Goal: Task Accomplishment & Management: Manage account settings

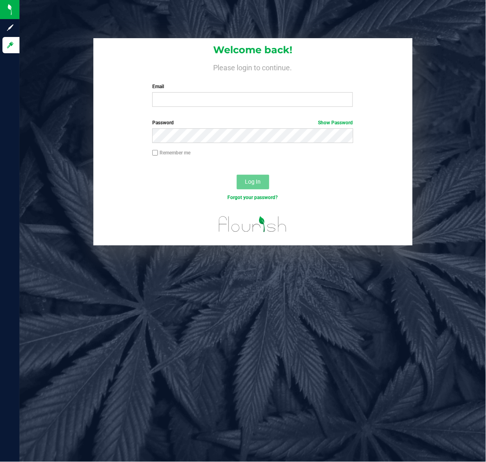
click at [195, 107] on div "Welcome back! Please login to continue. Email Required Please format your email…" at bounding box center [252, 75] width 319 height 75
click at [195, 102] on input "Email" at bounding box center [252, 99] width 201 height 15
type input "[EMAIL_ADDRESS][DOMAIN_NAME]"
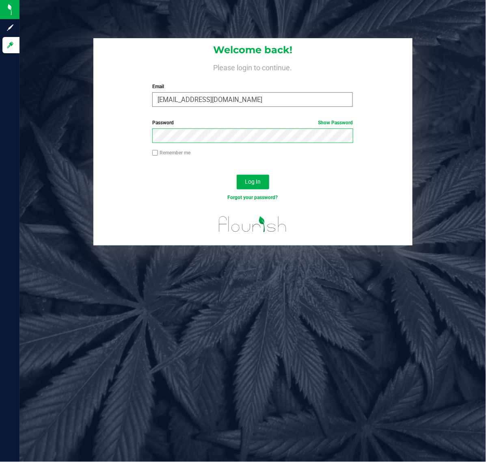
click at [237, 175] on button "Log In" at bounding box center [253, 182] width 32 height 15
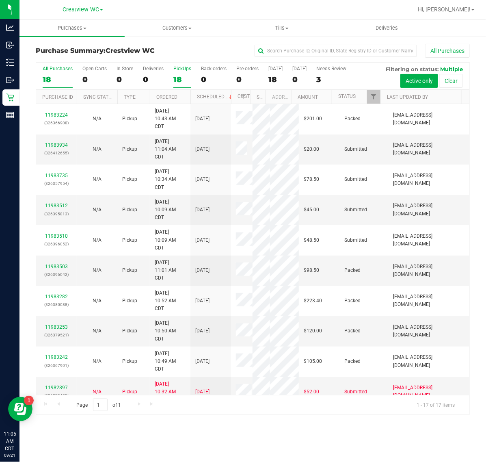
click at [176, 78] on div "18" at bounding box center [182, 79] width 18 height 9
click at [0, 0] on input "PickUps 18" at bounding box center [0, 0] width 0 height 0
click at [370, 93] on link "Filter" at bounding box center [373, 97] width 13 height 14
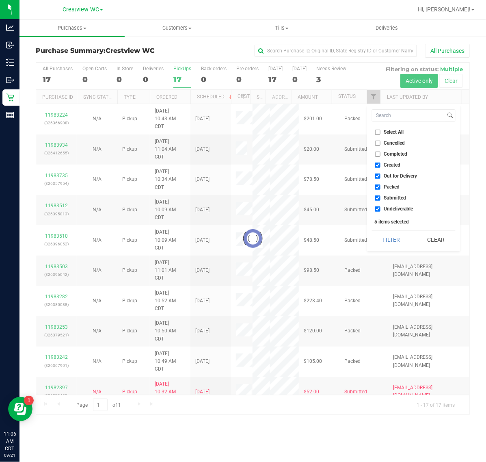
click at [388, 163] on span "Created" at bounding box center [392, 164] width 17 height 5
click at [380, 163] on input "Created" at bounding box center [377, 164] width 5 height 5
checkbox input "false"
click at [387, 175] on span "Out for Delivery" at bounding box center [400, 175] width 33 height 5
click at [380, 175] on input "Out for Delivery" at bounding box center [377, 175] width 5 height 5
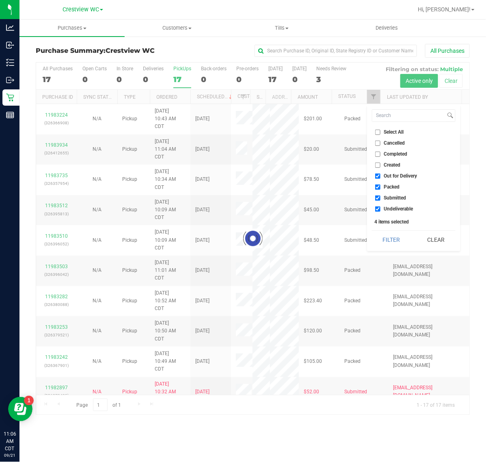
checkbox input "false"
click at [387, 184] on span "Packed" at bounding box center [392, 186] width 16 height 5
click at [380, 184] on input "Packed" at bounding box center [377, 186] width 5 height 5
checkbox input "false"
click at [387, 206] on span "Undeliverable" at bounding box center [398, 208] width 29 height 5
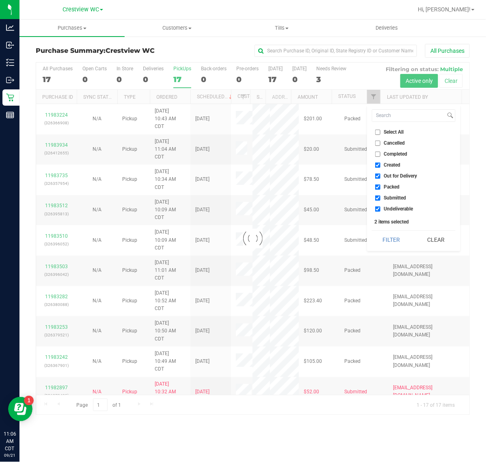
click at [380, 206] on input "Undeliverable" at bounding box center [377, 208] width 5 height 5
checkbox input "false"
checkbox input "true"
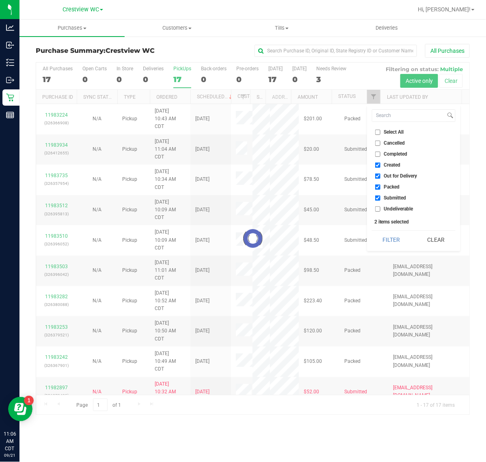
checkbox input "true"
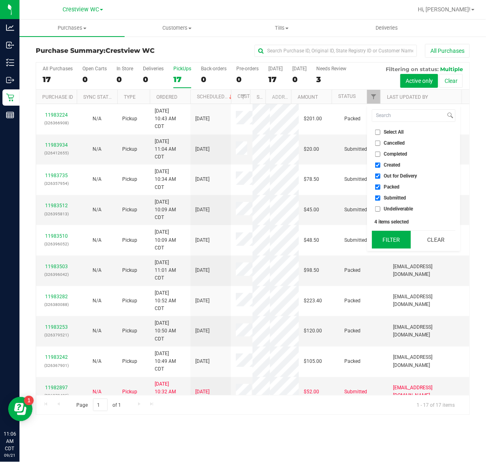
click at [386, 233] on button "Filter" at bounding box center [391, 240] width 39 height 18
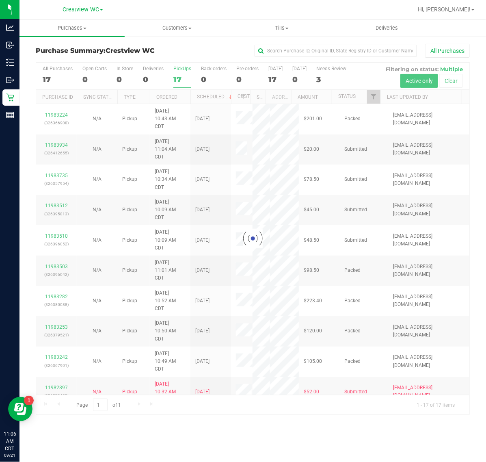
checkbox input "true"
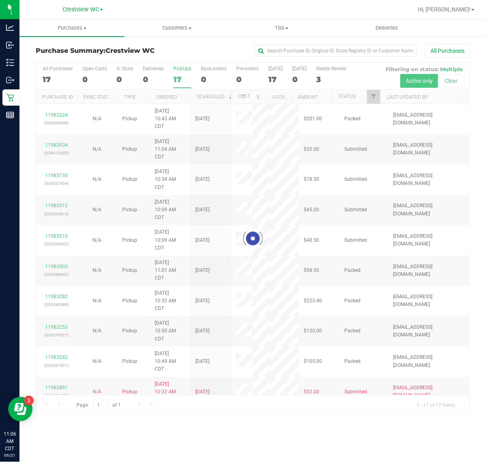
checkbox input "true"
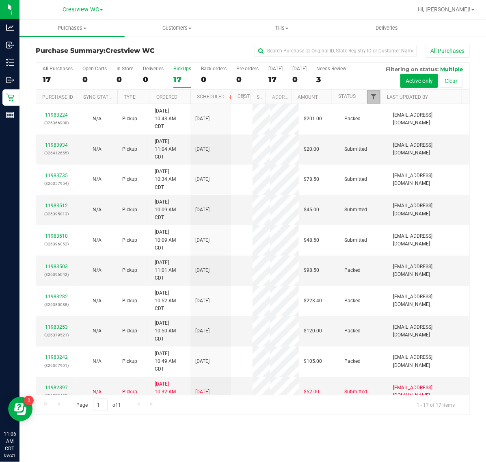
click at [374, 96] on span "Filter" at bounding box center [373, 96] width 6 height 6
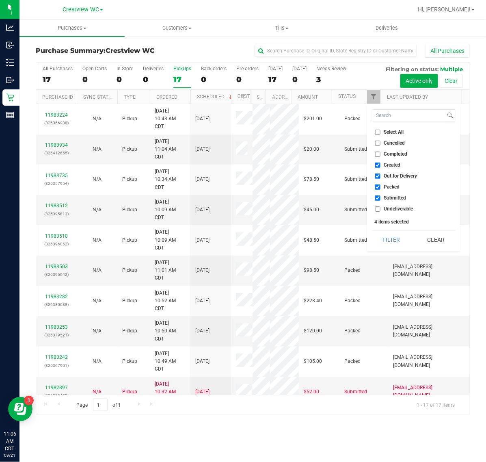
click at [390, 169] on li "Created" at bounding box center [414, 165] width 84 height 9
click at [391, 162] on span "Created" at bounding box center [392, 164] width 17 height 5
click at [380, 162] on input "Created" at bounding box center [377, 164] width 5 height 5
checkbox input "false"
click at [391, 175] on span "Out for Delivery" at bounding box center [400, 175] width 33 height 5
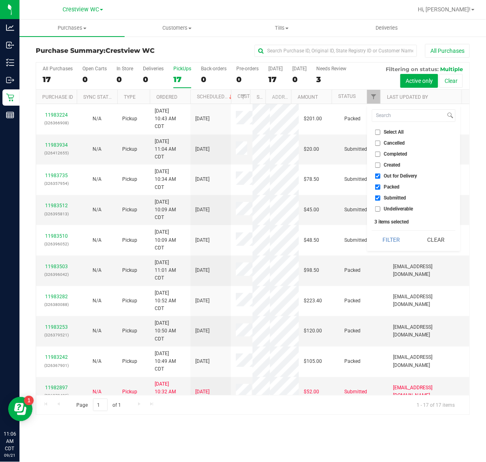
click at [380, 175] on input "Out for Delivery" at bounding box center [377, 175] width 5 height 5
checkbox input "false"
click at [389, 181] on ul "Select All Cancelled Completed Created Out for Delivery Packed Submitted Undeli…" at bounding box center [414, 170] width 84 height 85
click at [388, 184] on span "Packed" at bounding box center [392, 186] width 16 height 5
click at [380, 184] on input "Packed" at bounding box center [377, 186] width 5 height 5
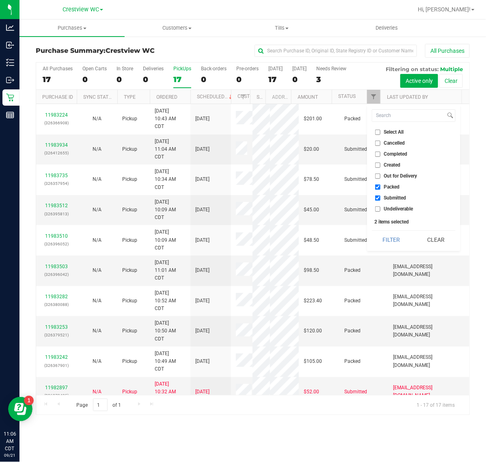
checkbox input "false"
click at [386, 236] on button "Filter" at bounding box center [391, 240] width 39 height 18
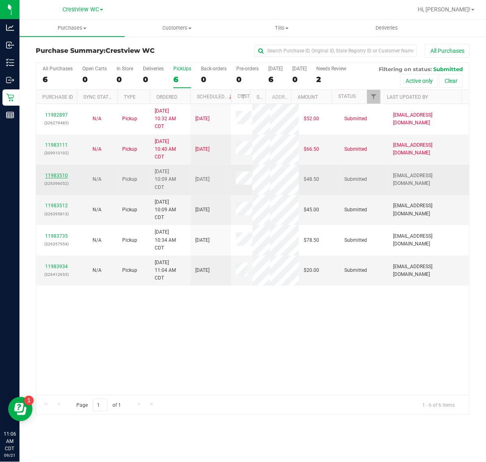
click at [62, 177] on link "11983510" at bounding box center [56, 176] width 23 height 6
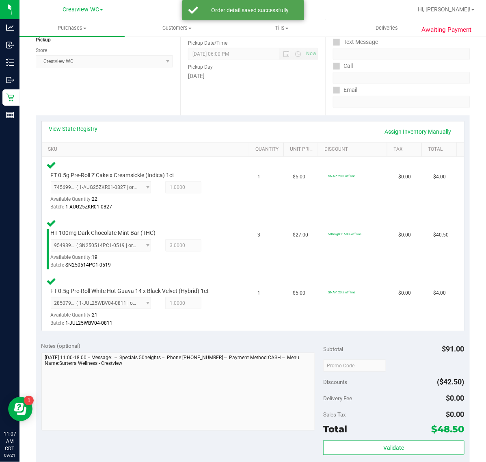
scroll to position [254, 0]
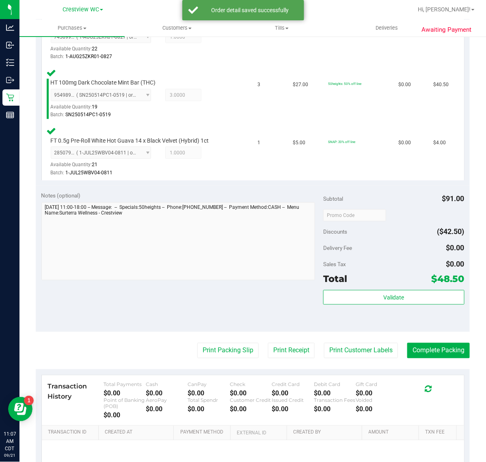
click at [417, 288] on div "Subtotal $91.00 Discounts ($42.50) Delivery Fee $0.00 Sales Tax $0.00 Total $48…" at bounding box center [393, 258] width 141 height 135
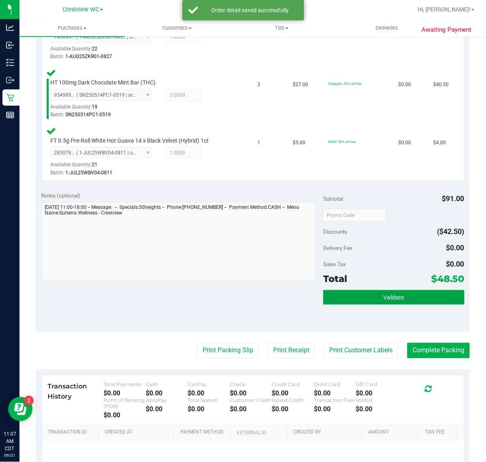
click at [411, 295] on button "Validate" at bounding box center [393, 297] width 141 height 15
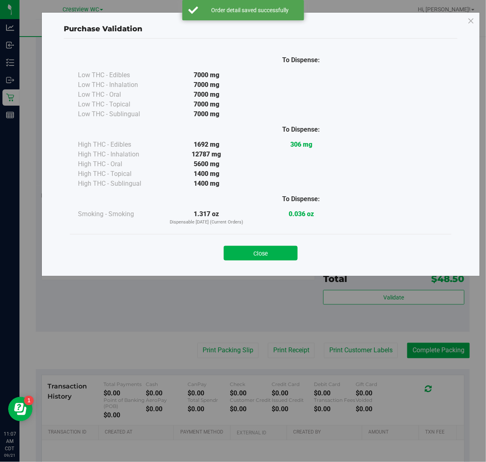
drag, startPoint x: 263, startPoint y: 251, endPoint x: 260, endPoint y: 257, distance: 6.9
click at [263, 252] on button "Close" at bounding box center [261, 253] width 74 height 15
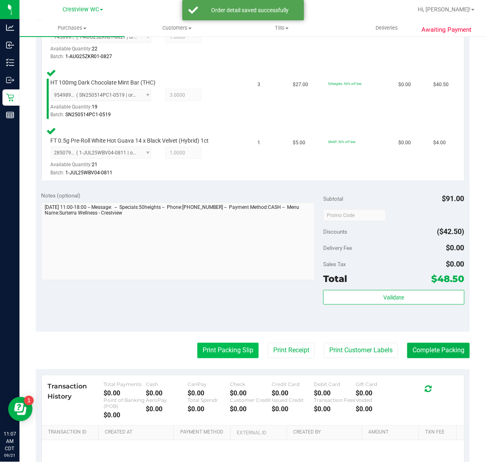
click at [218, 344] on button "Print Packing Slip" at bounding box center [227, 350] width 61 height 15
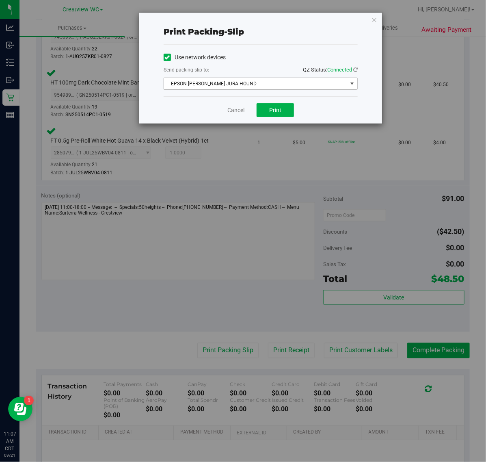
click at [275, 84] on span "EPSON-BRUNO-JURA-HOUND" at bounding box center [255, 83] width 183 height 11
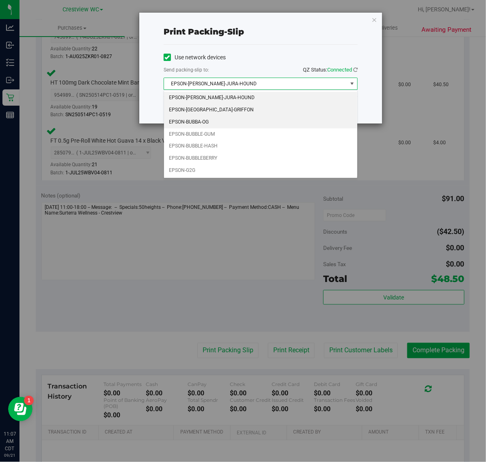
click at [227, 117] on li "EPSON-BUBBA-OG" at bounding box center [260, 122] width 193 height 12
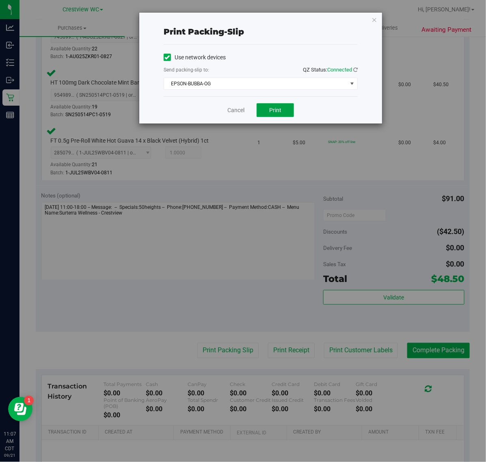
click at [268, 111] on button "Print" at bounding box center [275, 110] width 37 height 14
click at [240, 116] on div "Cancel Print" at bounding box center [261, 109] width 194 height 27
click at [236, 110] on link "Cancel" at bounding box center [235, 110] width 17 height 9
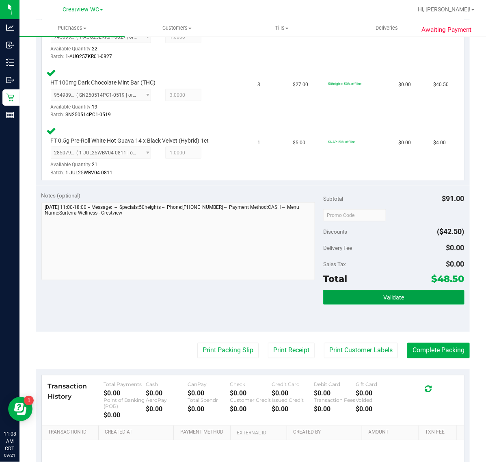
click at [376, 300] on button "Validate" at bounding box center [393, 297] width 141 height 15
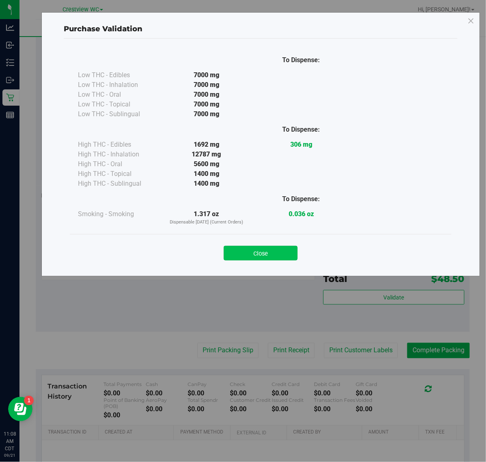
click at [260, 259] on button "Close" at bounding box center [261, 253] width 74 height 15
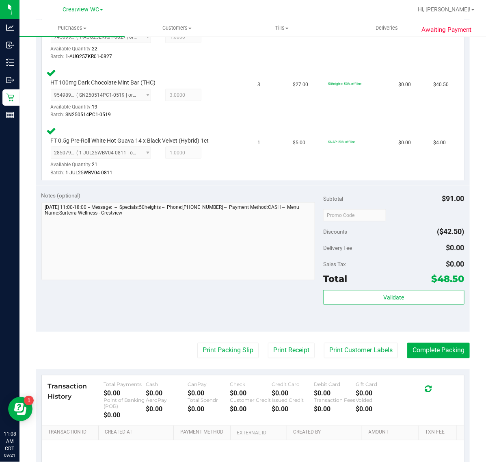
click at [435, 359] on purchase-details "Back Edit Purchase Cancel Purchase View Profile # 11983510 BioTrack ID: - Submi…" at bounding box center [253, 158] width 434 height 737
click at [435, 350] on button "Complete Packing" at bounding box center [438, 350] width 63 height 15
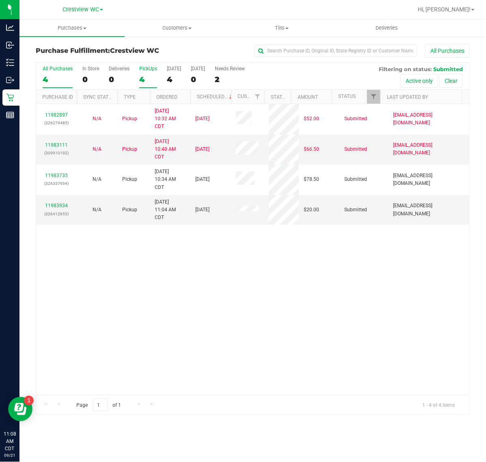
click at [145, 76] on div "4" at bounding box center [148, 79] width 18 height 9
click at [0, 0] on input "PickUps 4" at bounding box center [0, 0] width 0 height 0
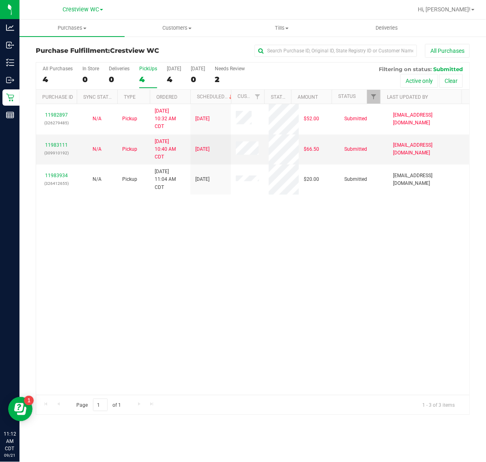
click at [145, 73] on label "PickUps 4" at bounding box center [148, 77] width 18 height 22
click at [0, 0] on input "PickUps 4" at bounding box center [0, 0] width 0 height 0
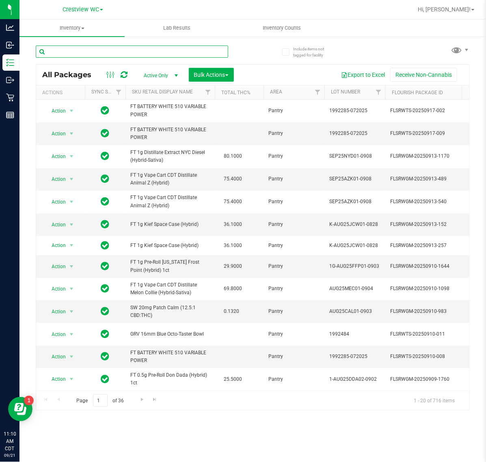
click at [92, 53] on input "text" at bounding box center [132, 51] width 192 height 12
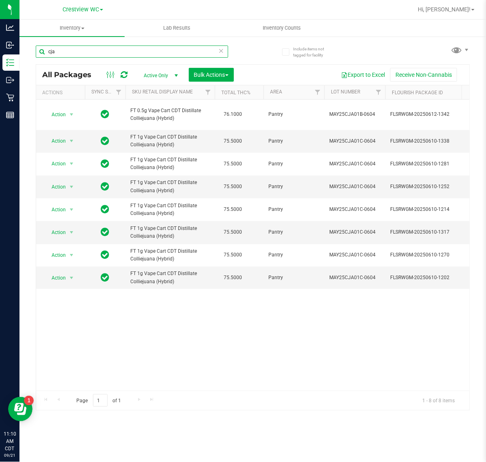
type input "cja"
drag, startPoint x: 67, startPoint y: 53, endPoint x: -4, endPoint y: 53, distance: 71.1
click at [0, 53] on html "Analytics Inbound Inventory Outbound Retail Reports 11:19 AM CDT 09/21/2025 09/…" at bounding box center [243, 231] width 486 height 462
click at [220, 54] on icon at bounding box center [221, 50] width 6 height 10
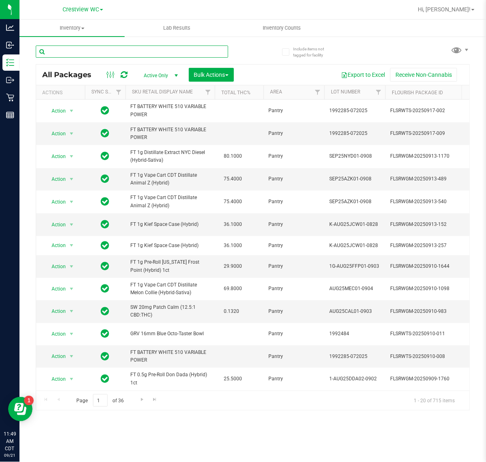
click at [93, 55] on input "text" at bounding box center [132, 51] width 192 height 12
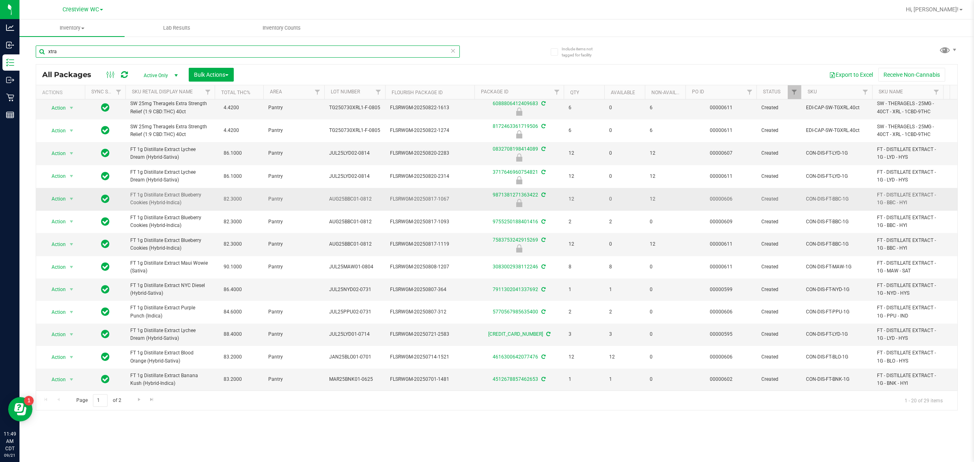
scroll to position [171, 0]
type input "xtra"
click at [139, 398] on span "Go to the next page" at bounding box center [139, 399] width 6 height 6
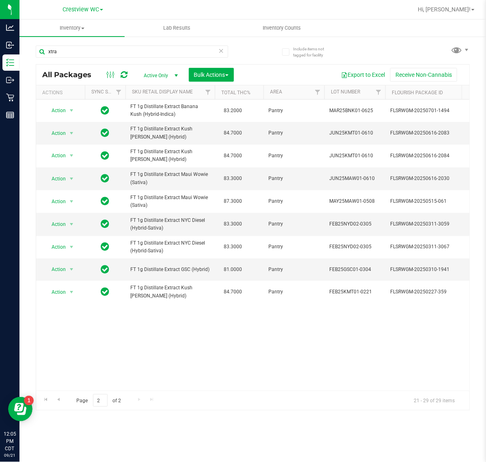
click at [220, 48] on icon at bounding box center [221, 50] width 6 height 10
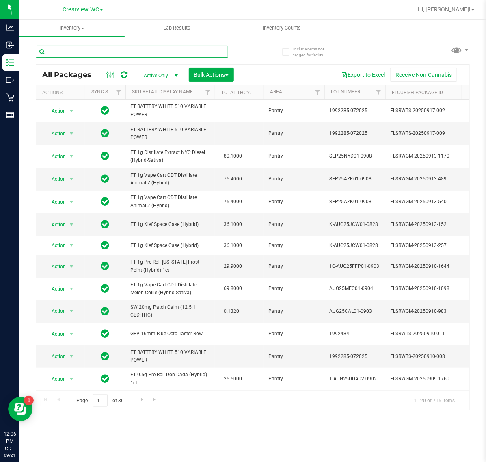
click at [88, 52] on input "text" at bounding box center [132, 51] width 192 height 12
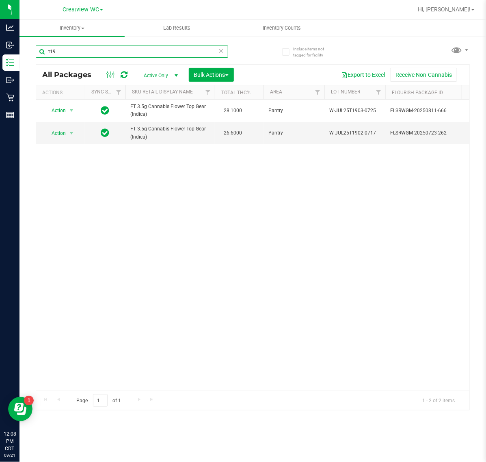
type input "t19"
click at [220, 52] on icon at bounding box center [221, 50] width 6 height 10
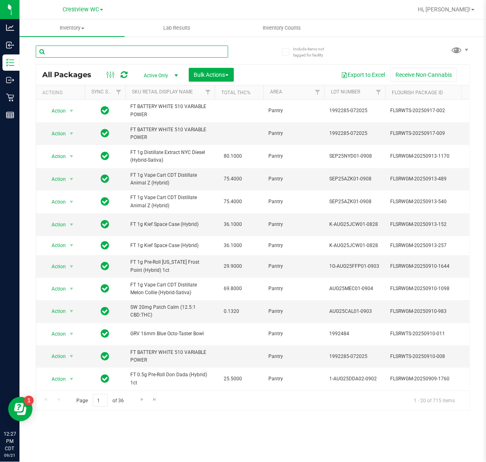
click at [83, 53] on input "text" at bounding box center [132, 51] width 192 height 12
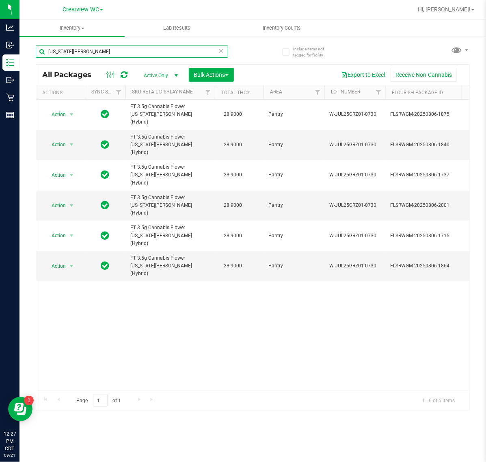
type input "georgia runtz"
click at [218, 50] on icon at bounding box center [221, 50] width 6 height 10
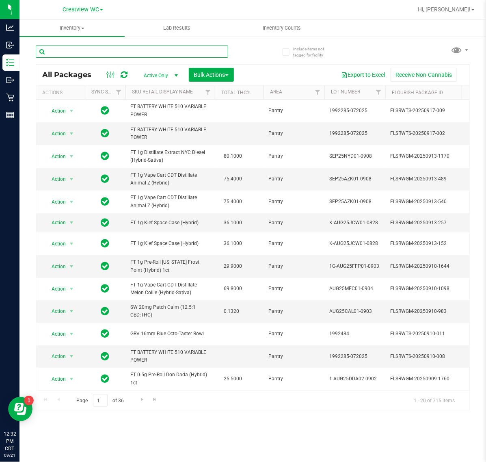
click at [141, 45] on input "text" at bounding box center [132, 51] width 192 height 12
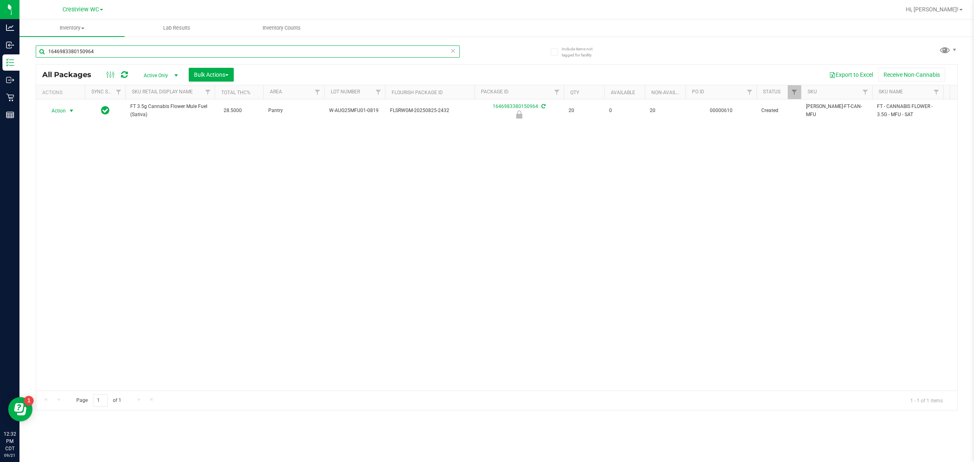
type input "1646983380150964"
click at [67, 108] on span "select" at bounding box center [72, 110] width 10 height 11
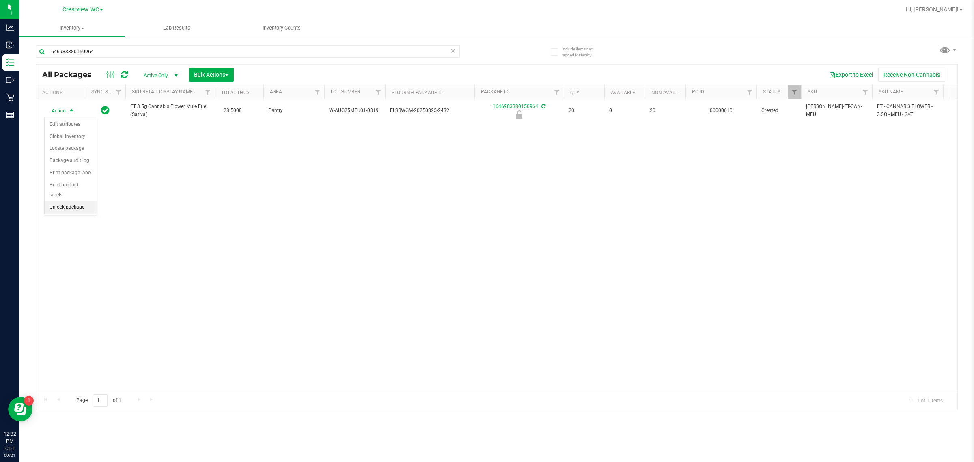
click at [68, 201] on li "Unlock package" at bounding box center [71, 207] width 52 height 12
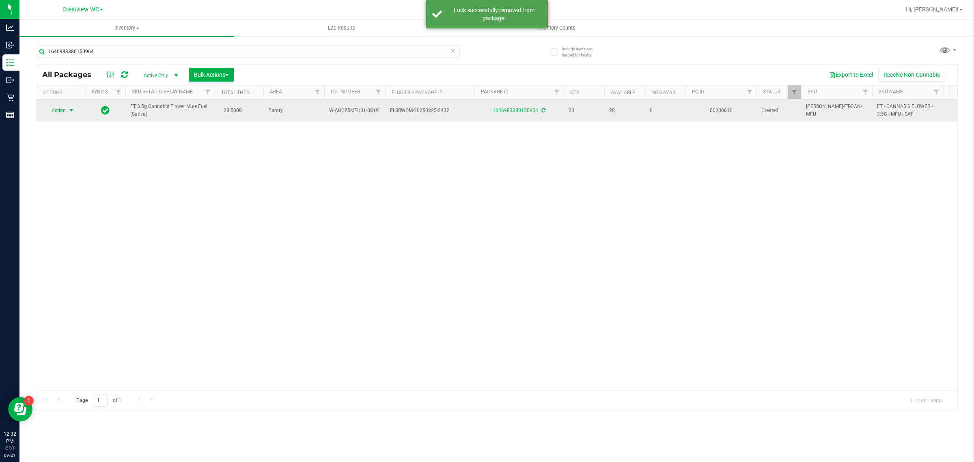
click at [61, 106] on span "Action" at bounding box center [55, 110] width 22 height 11
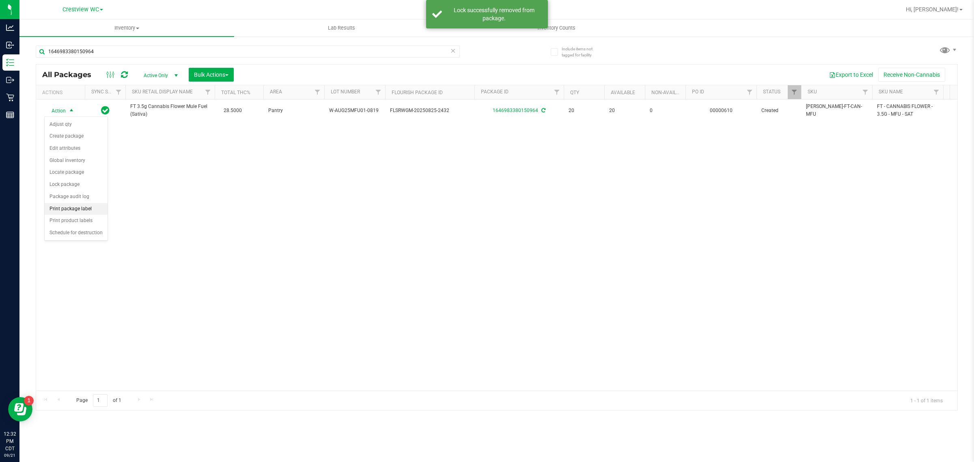
click at [84, 214] on li "Print package label" at bounding box center [76, 209] width 63 height 12
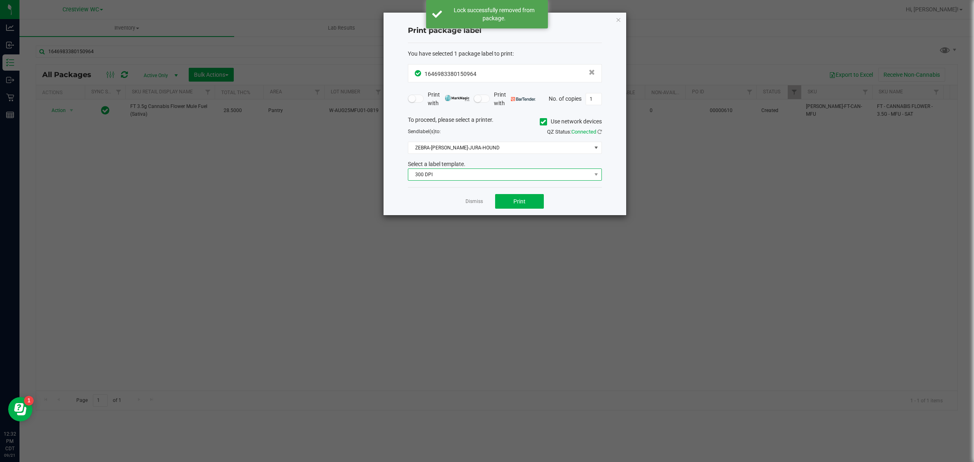
click at [486, 175] on span "300 DPI" at bounding box center [499, 174] width 183 height 11
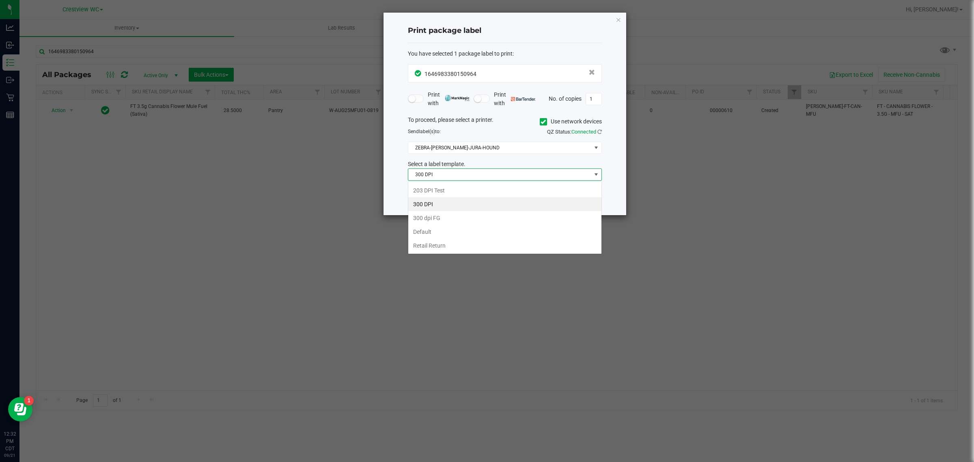
scroll to position [13, 194]
click at [441, 185] on li "203 DPI Test" at bounding box center [504, 191] width 193 height 14
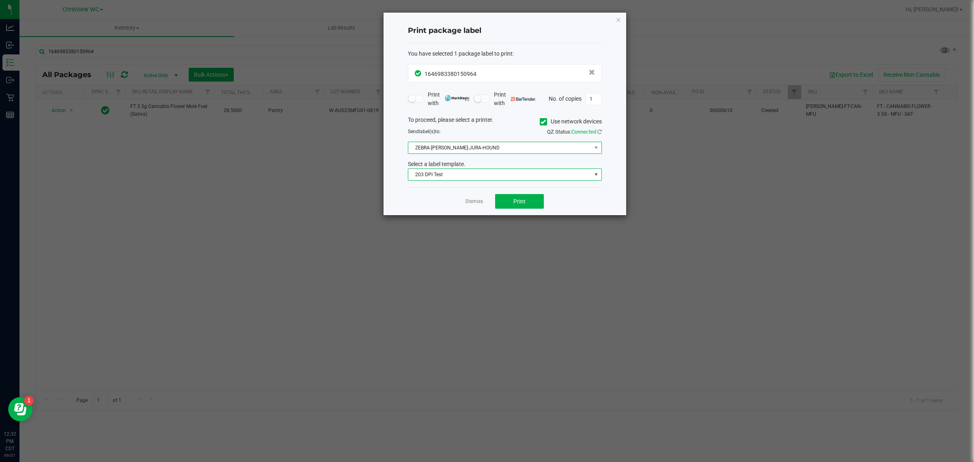
click at [475, 145] on span "ZEBRA-BRUNO-JURA-HOUND" at bounding box center [499, 147] width 183 height 11
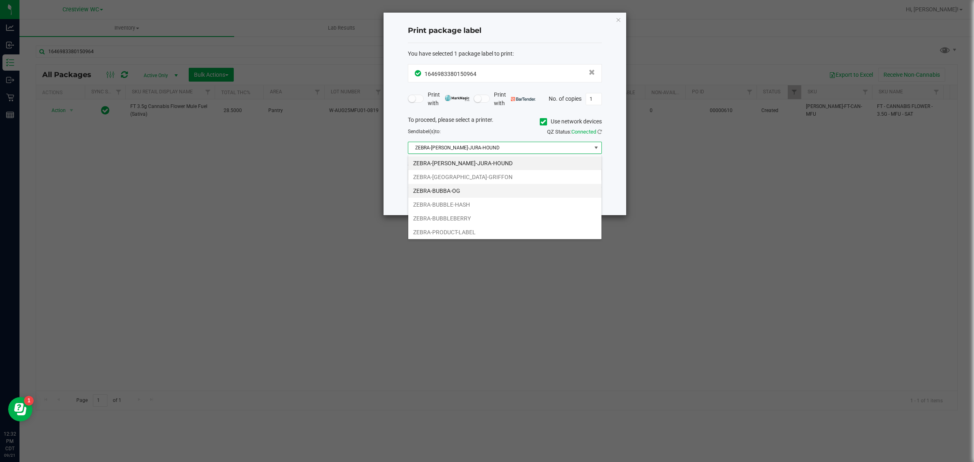
click at [461, 187] on li "ZEBRA-BUBBA-OG" at bounding box center [504, 191] width 193 height 14
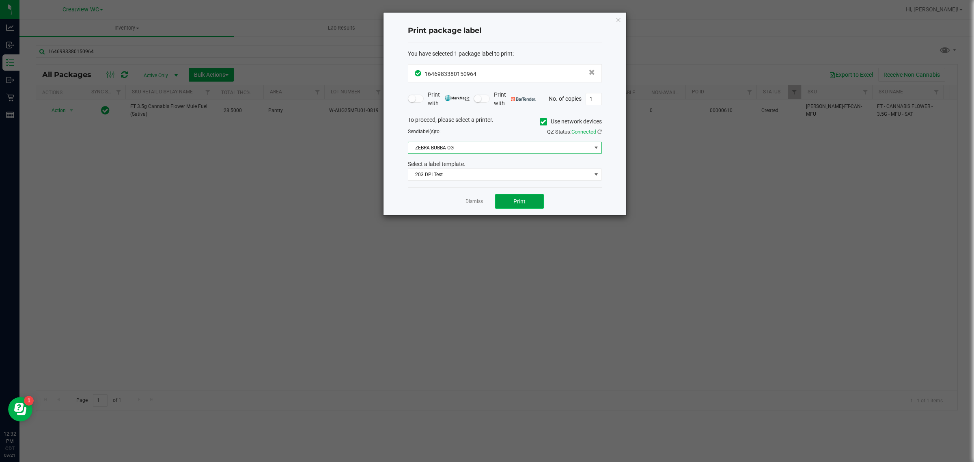
click at [486, 201] on span "Print" at bounding box center [520, 201] width 12 height 6
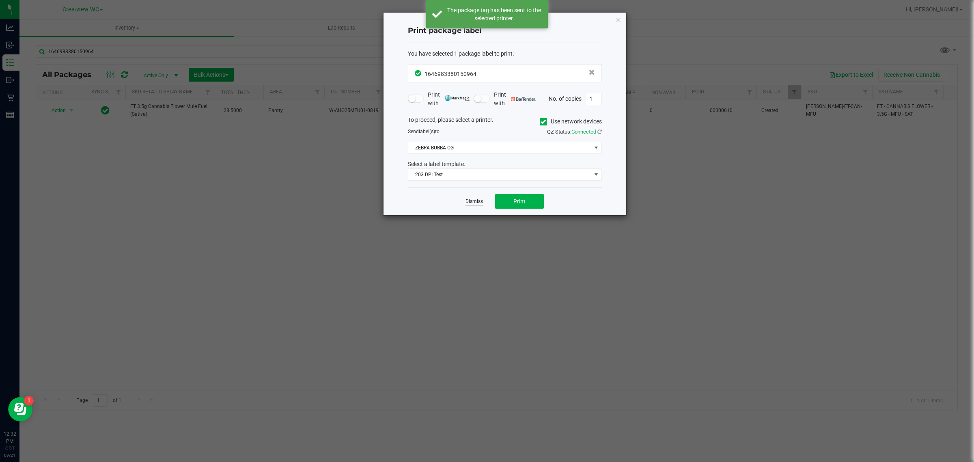
click at [480, 202] on link "Dismiss" at bounding box center [474, 201] width 17 height 7
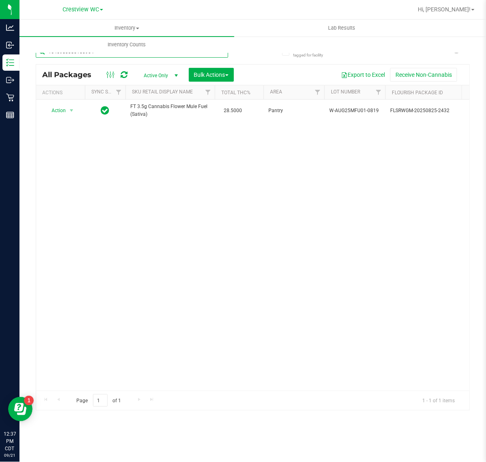
drag, startPoint x: 130, startPoint y: 57, endPoint x: -78, endPoint y: 56, distance: 208.3
click at [0, 56] on html "Analytics Inbound Inventory Outbound Retail Reports 12:37 PM CDT 09/21/2025 09/…" at bounding box center [243, 231] width 486 height 462
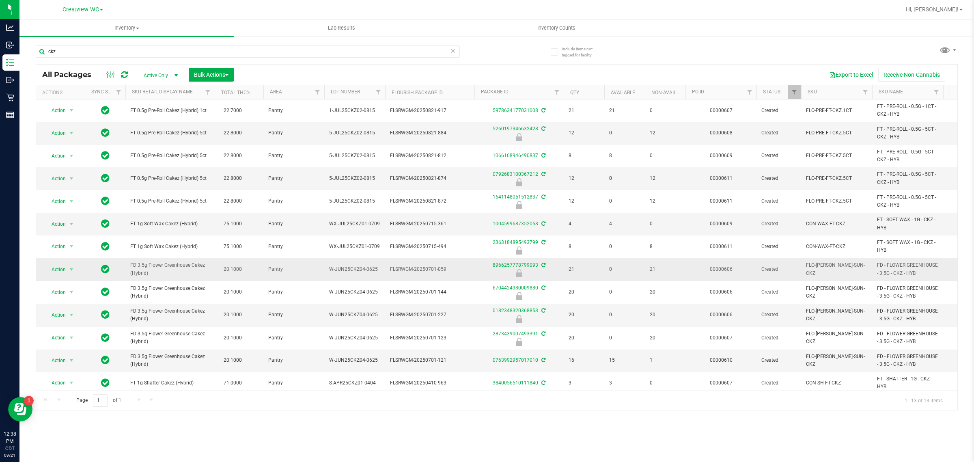
drag, startPoint x: 161, startPoint y: 277, endPoint x: 122, endPoint y: 267, distance: 39.9
click at [122, 267] on tr "Action Action Edit attributes Global inventory Locate package Package audit log…" at bounding box center [982, 269] width 1892 height 23
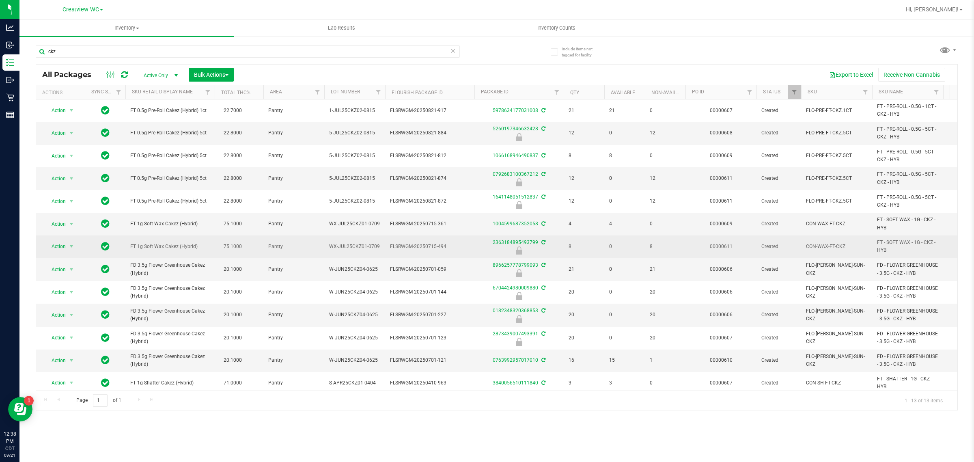
copy tr "FD 3.5g Flower Greenhouse Cakez (Hybrid)"
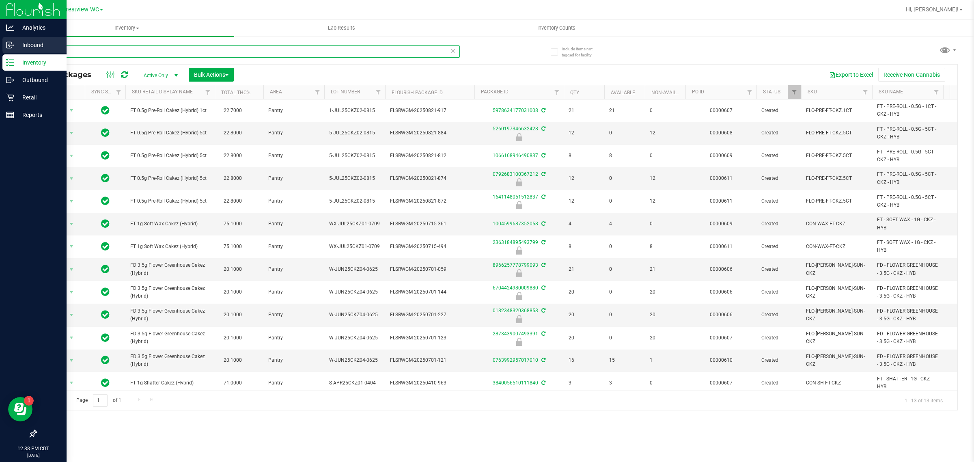
click at [0, 52] on div "Analytics Inbound Inventory Outbound Retail Reports 12:38 PM CDT 09/21/2025 09/…" at bounding box center [487, 231] width 974 height 462
paste input "FD 3.5g Flower Greenhouse Cakez (Hybrid)"
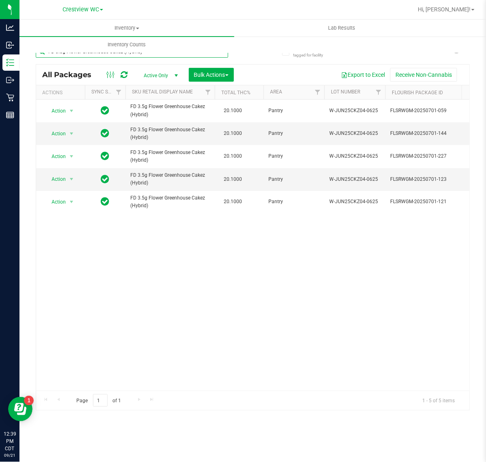
type input "FD 3.5g Flower Greenhouse Cakez (Hybrid)"
drag, startPoint x: 177, startPoint y: 57, endPoint x: -141, endPoint y: 31, distance: 318.5
click at [0, 31] on html "Analytics Inbound Inventory Outbound Retail Reports 12:39 PM CDT 09/21/2025 09/…" at bounding box center [243, 231] width 486 height 462
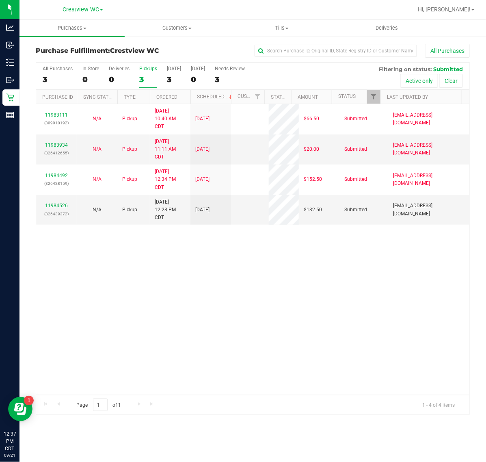
click at [146, 76] on div "3" at bounding box center [148, 79] width 18 height 9
click at [0, 0] on input "PickUps 3" at bounding box center [0, 0] width 0 height 0
click at [144, 78] on div "4" at bounding box center [148, 79] width 18 height 9
click at [0, 0] on input "PickUps 4" at bounding box center [0, 0] width 0 height 0
click at [60, 205] on link "11984526" at bounding box center [56, 206] width 23 height 6
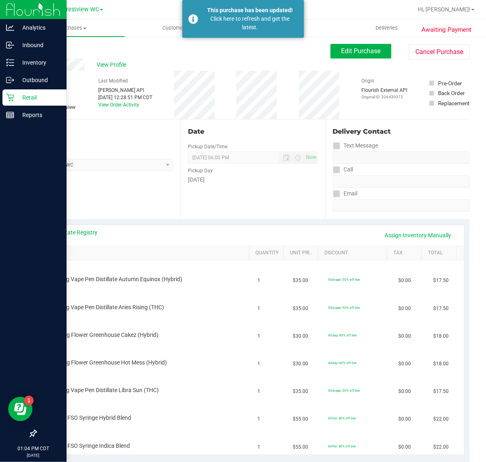
drag, startPoint x: 16, startPoint y: 100, endPoint x: 34, endPoint y: 96, distance: 17.9
click at [16, 100] on p "Retail" at bounding box center [38, 98] width 49 height 10
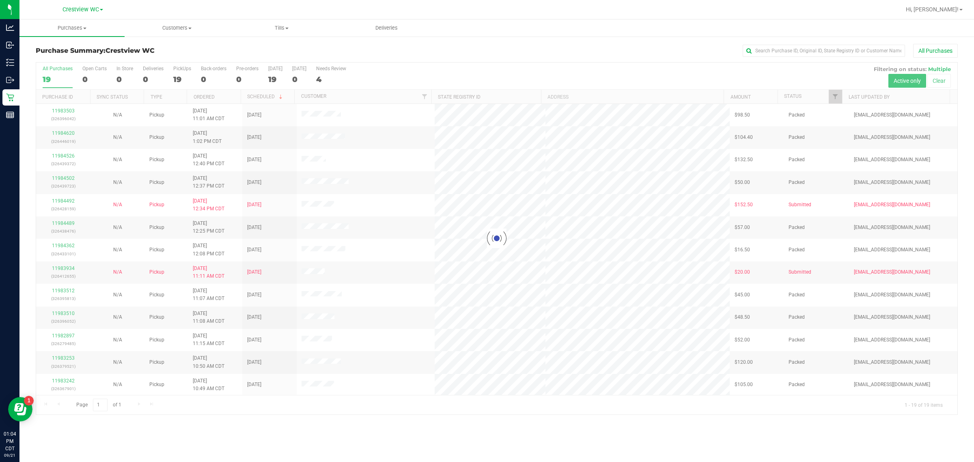
click at [181, 74] on div at bounding box center [497, 239] width 922 height 352
click at [181, 75] on div "19" at bounding box center [182, 79] width 18 height 9
click at [0, 0] on input "PickUps 19" at bounding box center [0, 0] width 0 height 0
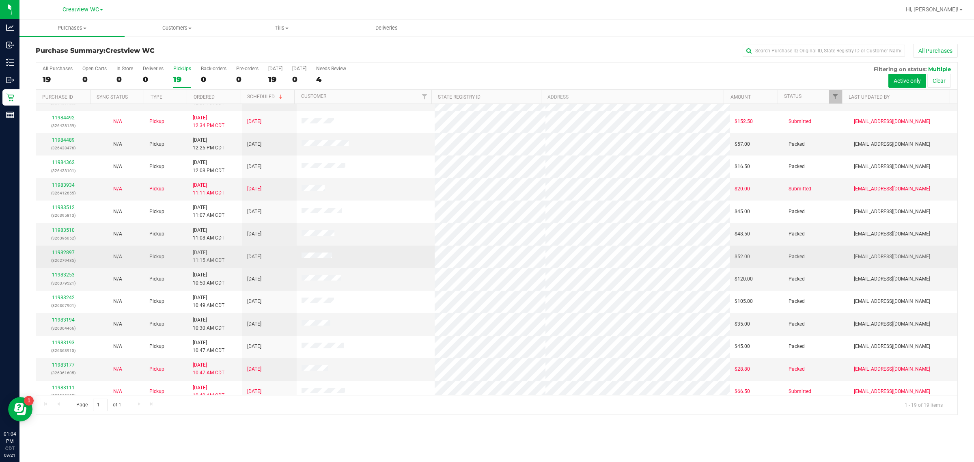
scroll to position [137, 0]
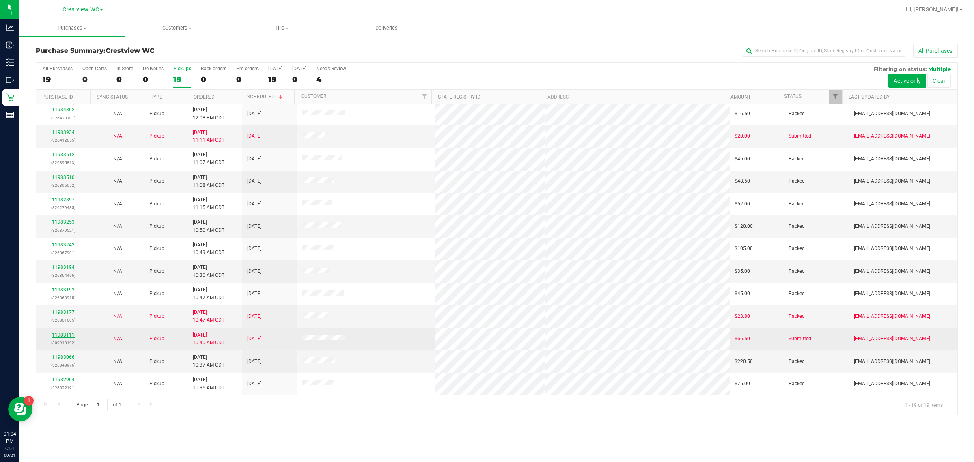
click at [66, 333] on link "11983111" at bounding box center [63, 335] width 23 height 6
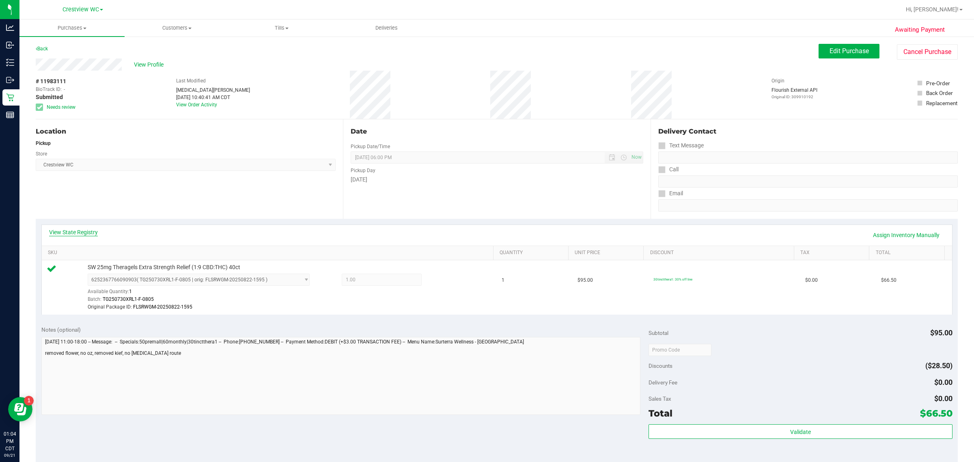
click at [84, 230] on link "View State Registry" at bounding box center [73, 232] width 49 height 8
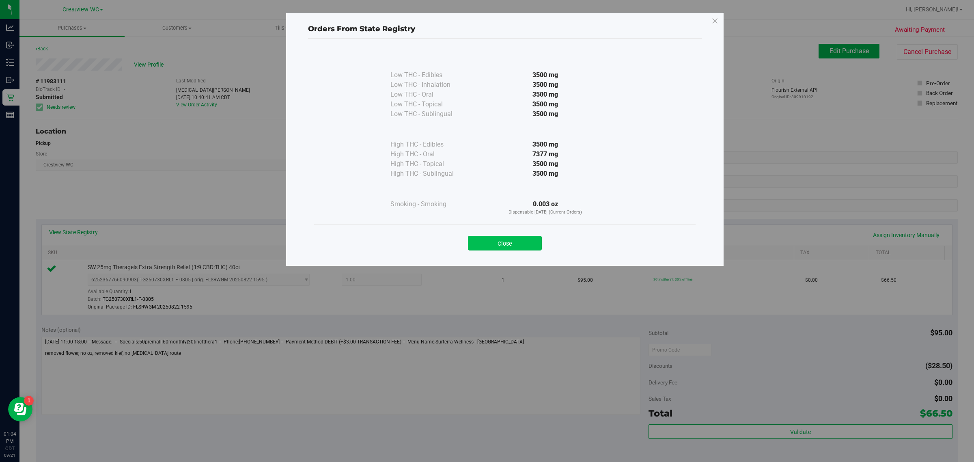
click at [486, 245] on button "Close" at bounding box center [505, 243] width 74 height 15
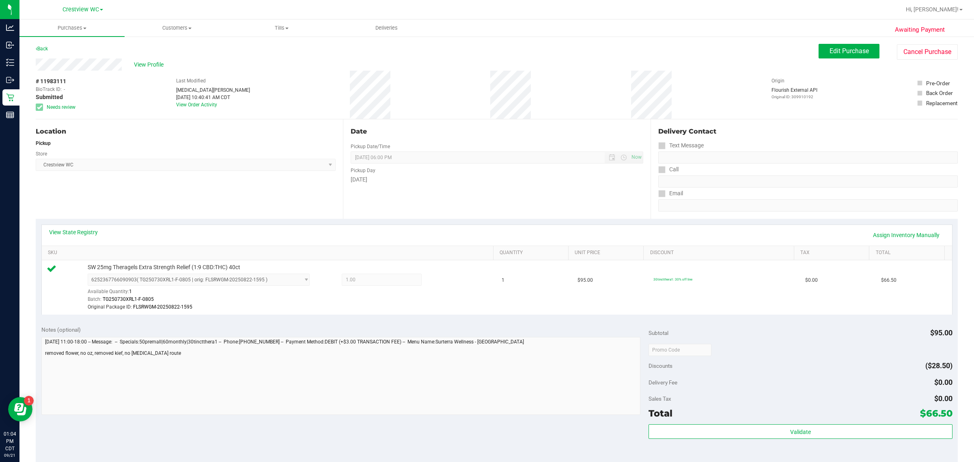
scroll to position [102, 0]
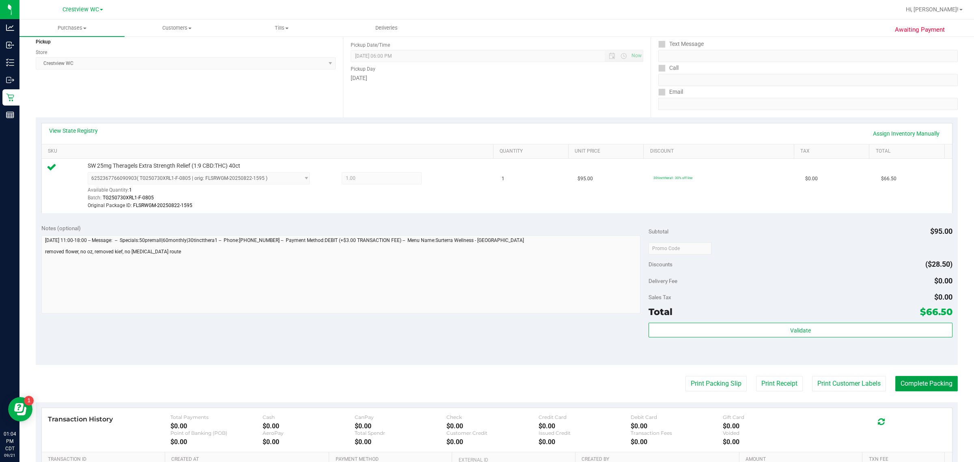
click at [486, 386] on button "Complete Packing" at bounding box center [927, 383] width 63 height 15
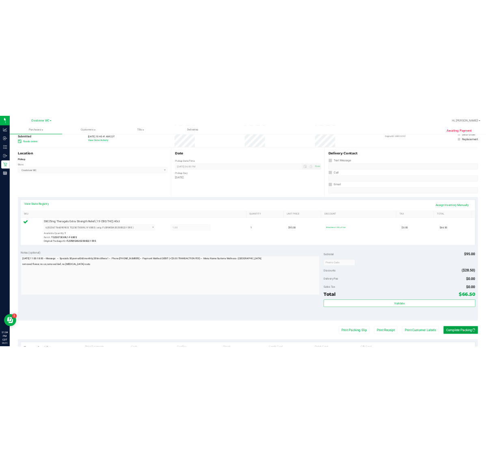
scroll to position [0, 0]
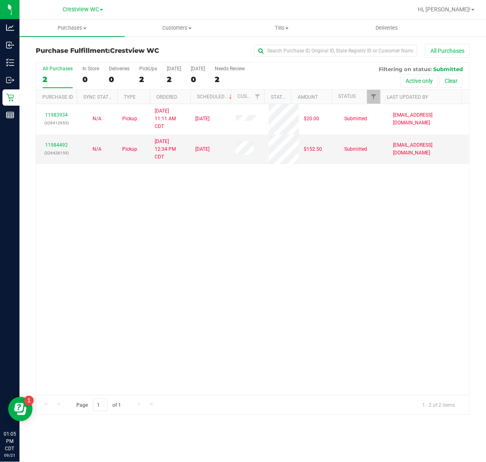
click at [138, 76] on div "All Purchases 2 In Store 0 Deliveries 0 PickUps 2 Today 2 Tomorrow 0 Needs Revi…" at bounding box center [252, 76] width 433 height 27
click at [150, 73] on label "PickUps 2" at bounding box center [148, 77] width 18 height 22
click at [0, 0] on input "PickUps 2" at bounding box center [0, 0] width 0 height 0
drag, startPoint x: 376, startPoint y: 95, endPoint x: 378, endPoint y: 103, distance: 8.5
click at [376, 95] on span "Filter" at bounding box center [373, 96] width 6 height 6
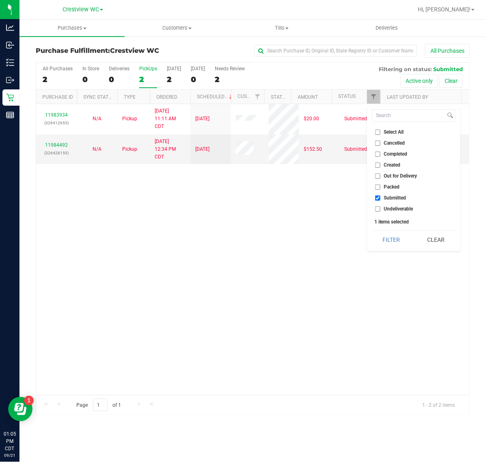
click at [392, 185] on span "Packed" at bounding box center [392, 186] width 16 height 5
click at [380, 185] on input "Packed" at bounding box center [377, 186] width 5 height 5
checkbox input "true"
click at [386, 242] on button "Filter" at bounding box center [391, 240] width 39 height 18
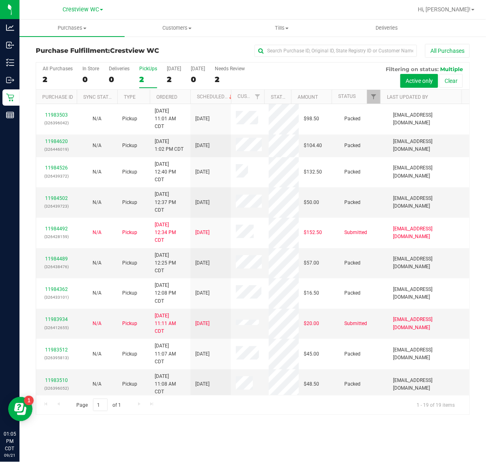
scroll to position [270, 0]
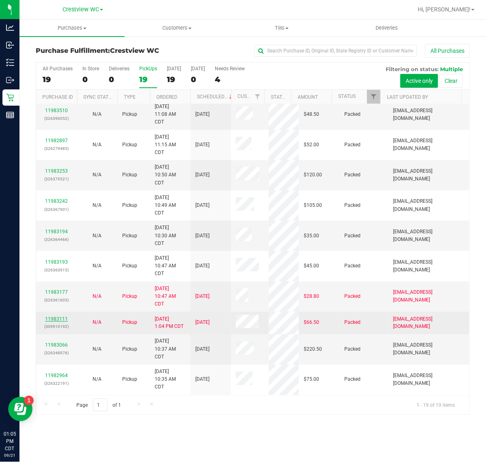
click at [60, 320] on link "11983111" at bounding box center [56, 319] width 23 height 6
